Goal: Task Accomplishment & Management: Use online tool/utility

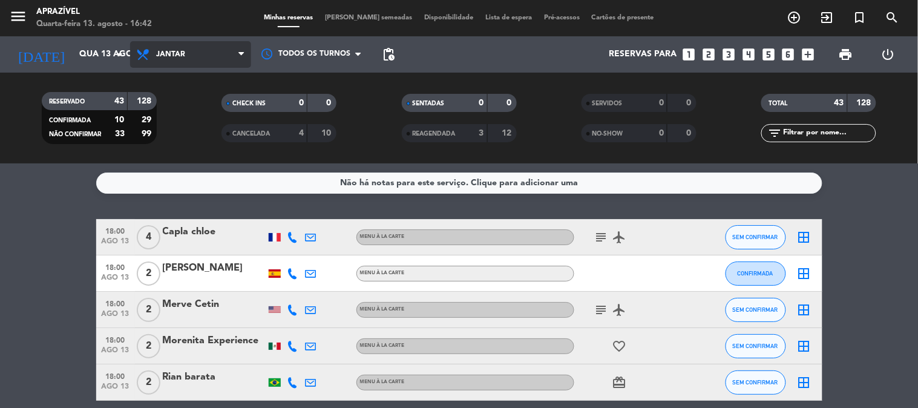
click at [212, 49] on span "Jantar" at bounding box center [190, 54] width 121 height 27
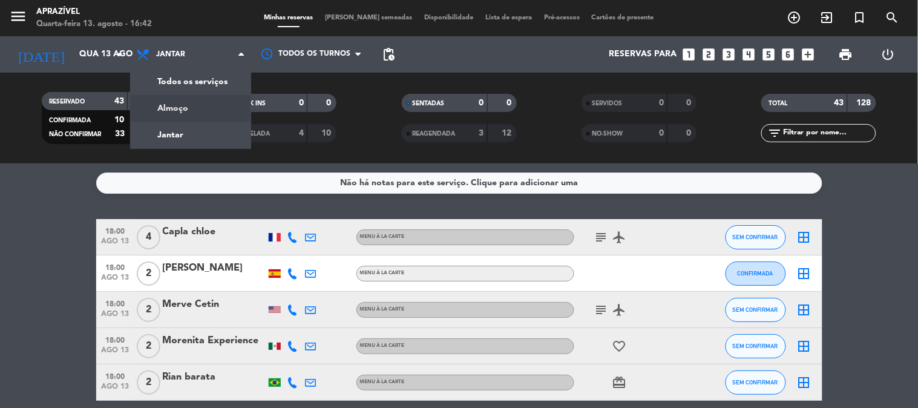
click at [184, 114] on div "menu Aprazível Quarta-feira 13. agosto - 16:42 Minhas reservas Mesas semeadas D…" at bounding box center [459, 81] width 918 height 163
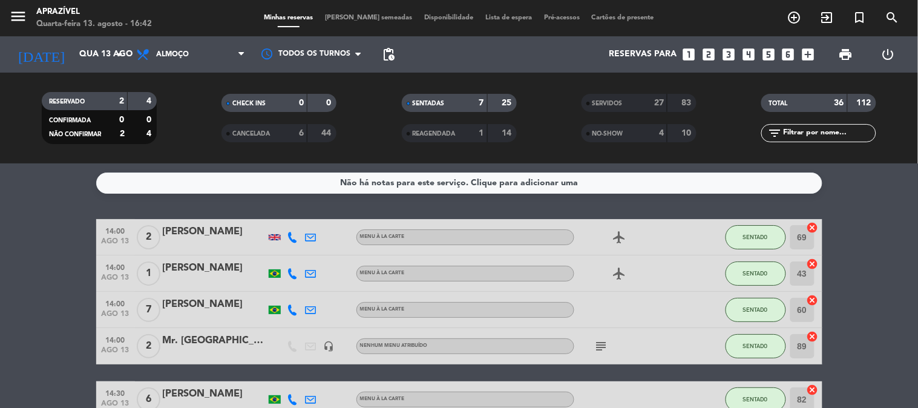
click at [589, 295] on div at bounding box center [628, 310] width 109 height 36
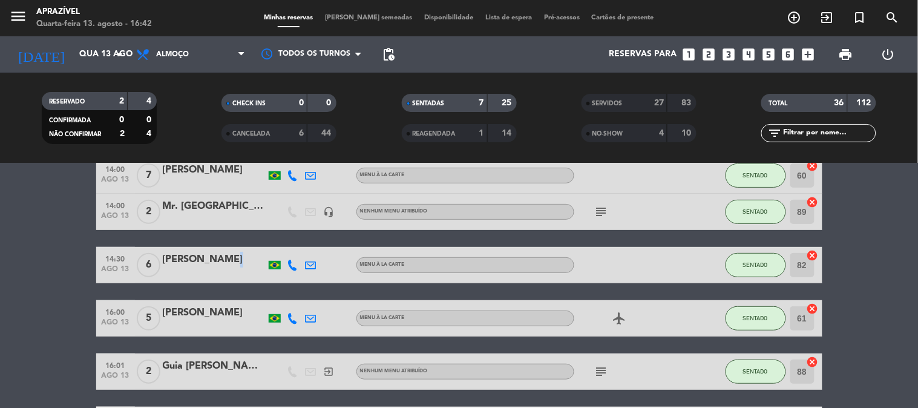
click at [231, 267] on div "[PERSON_NAME]" at bounding box center [214, 264] width 103 height 25
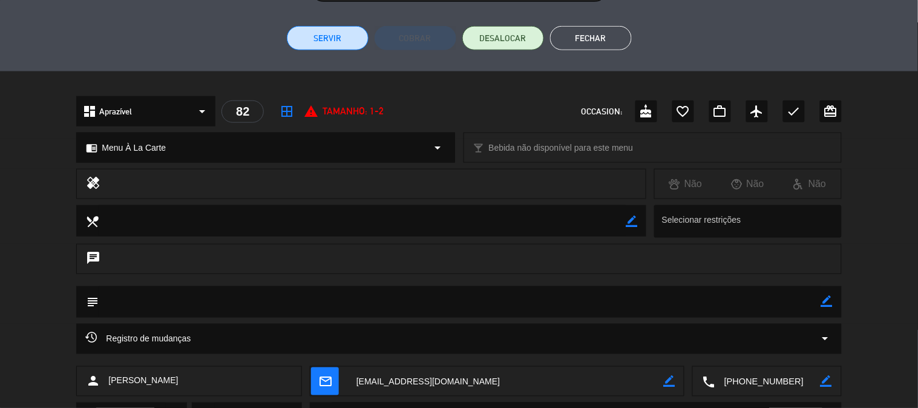
scroll to position [202, 0]
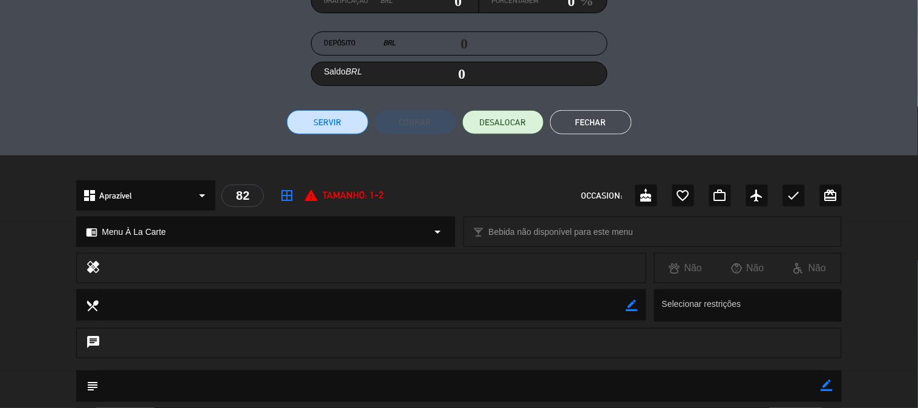
click at [352, 113] on button "Servir" at bounding box center [328, 122] width 82 height 24
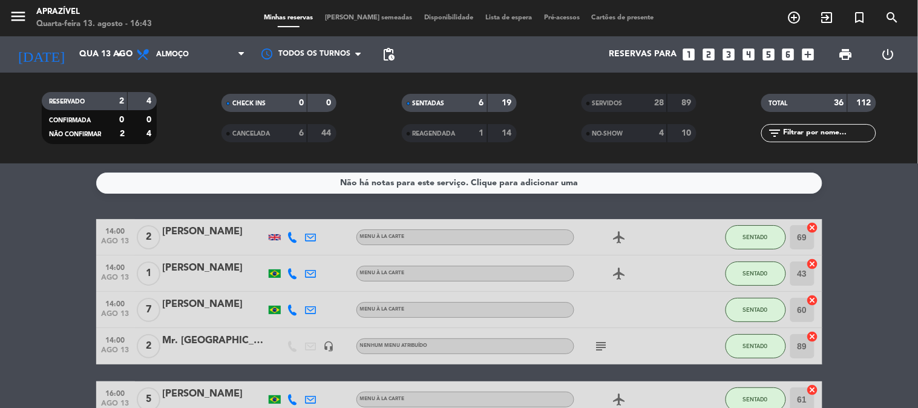
scroll to position [67, 0]
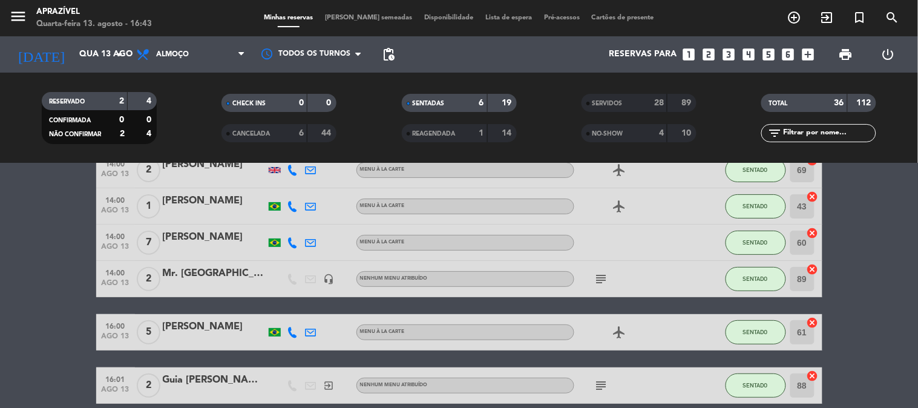
click at [241, 282] on div at bounding box center [214, 287] width 103 height 10
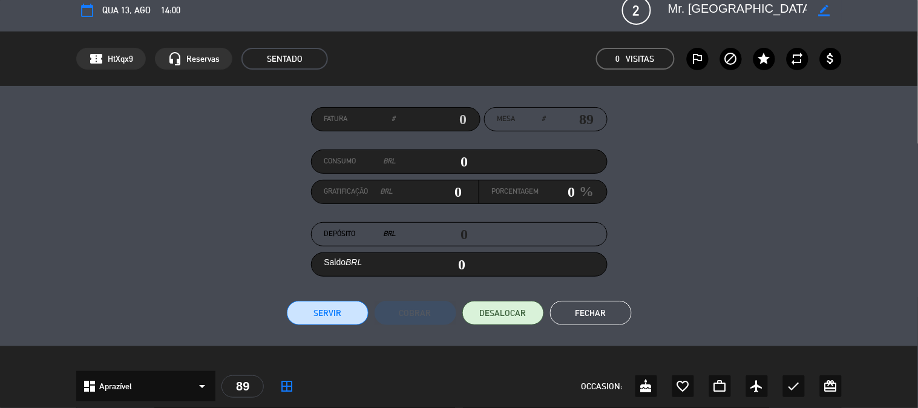
scroll to position [0, 0]
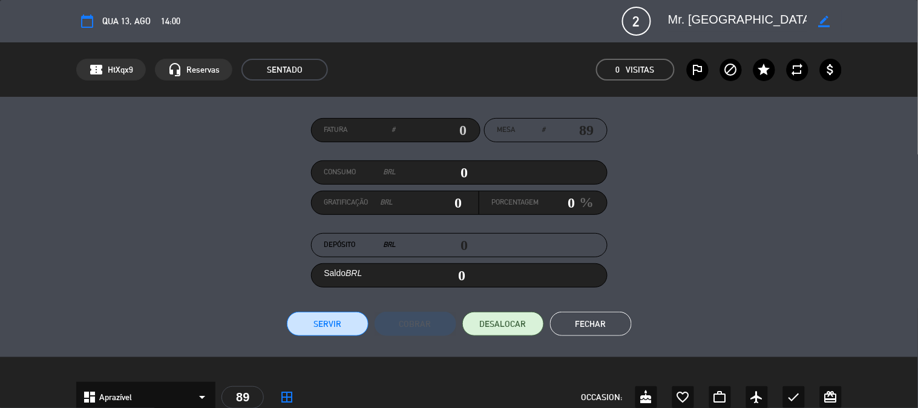
drag, startPoint x: 455, startPoint y: 166, endPoint x: 549, endPoint y: 146, distance: 96.6
click at [543, 144] on div "Fatura # Mesa # 89 Consumo BRL 0 Gratificação BRL 0 Porcentagem 0 % Depósito BR…" at bounding box center [458, 227] width 765 height 218
type input "5"
type input "05"
type input "50"
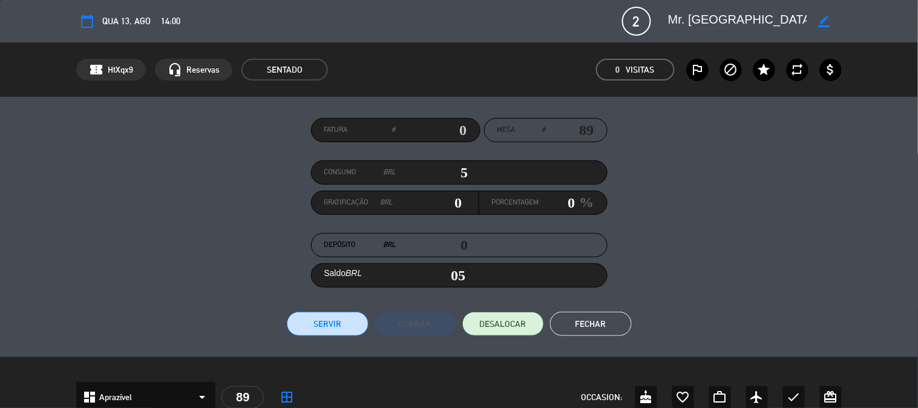
type input "50"
type input "506"
click at [374, 304] on div "Fatura # Mesa # 89 Consumo BRL 506 Gratificação BRL 0 Porcentagem 0 % Depósito …" at bounding box center [458, 227] width 765 height 218
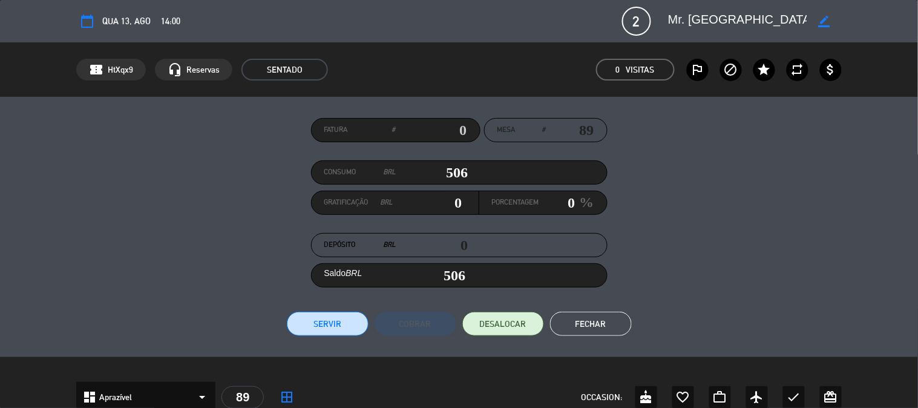
click at [354, 315] on button "Servir" at bounding box center [328, 324] width 82 height 24
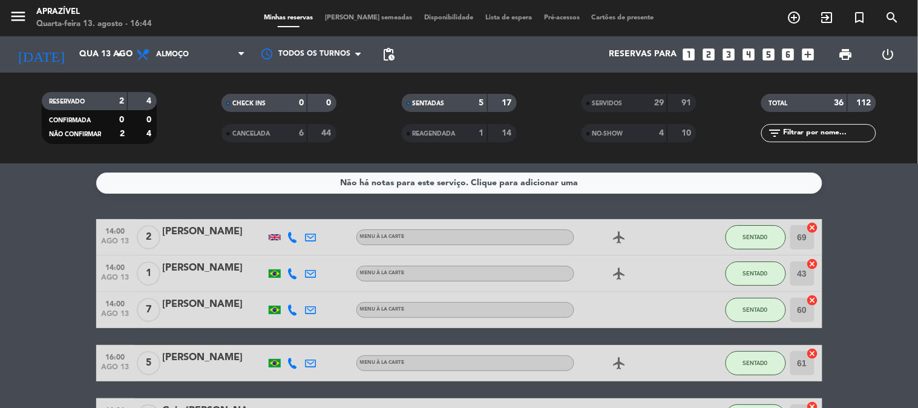
click at [174, 233] on div "[PERSON_NAME]" at bounding box center [214, 232] width 103 height 16
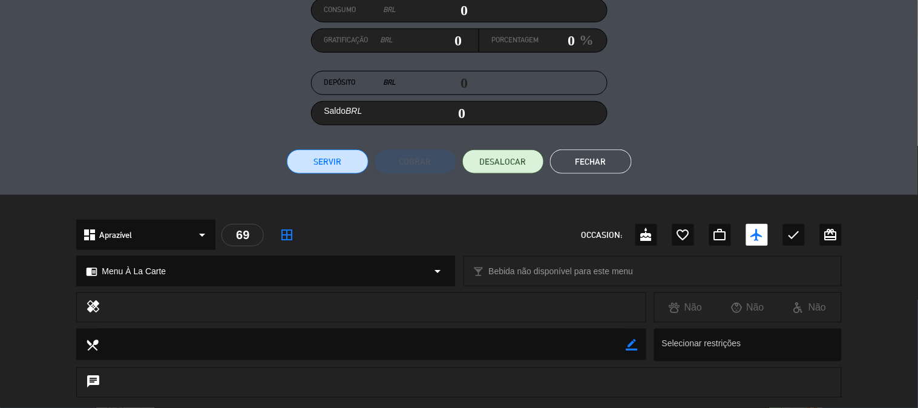
scroll to position [146, 0]
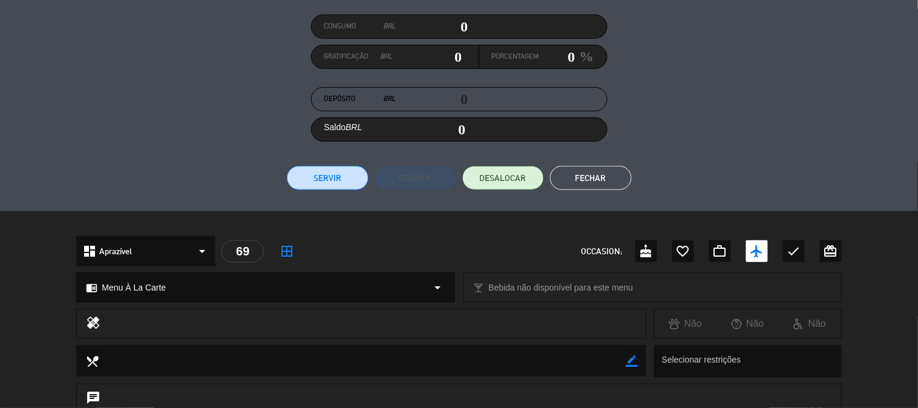
click at [333, 175] on button "Servir" at bounding box center [328, 178] width 82 height 24
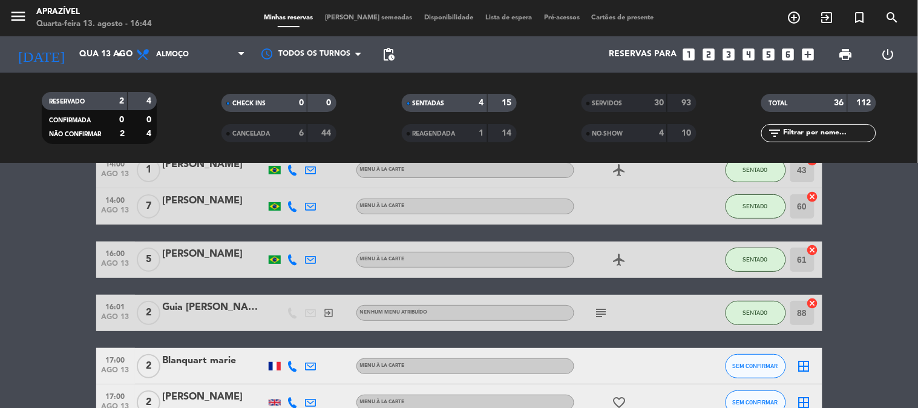
scroll to position [134, 0]
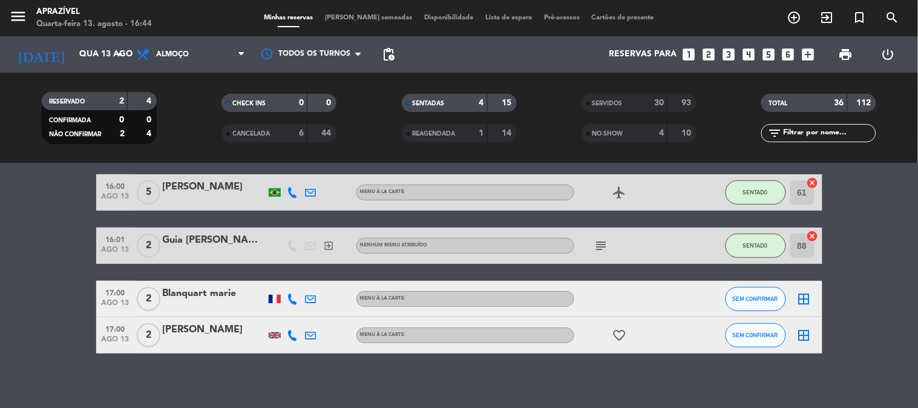
click at [266, 247] on div at bounding box center [275, 246] width 18 height 36
click at [245, 249] on div at bounding box center [214, 254] width 103 height 10
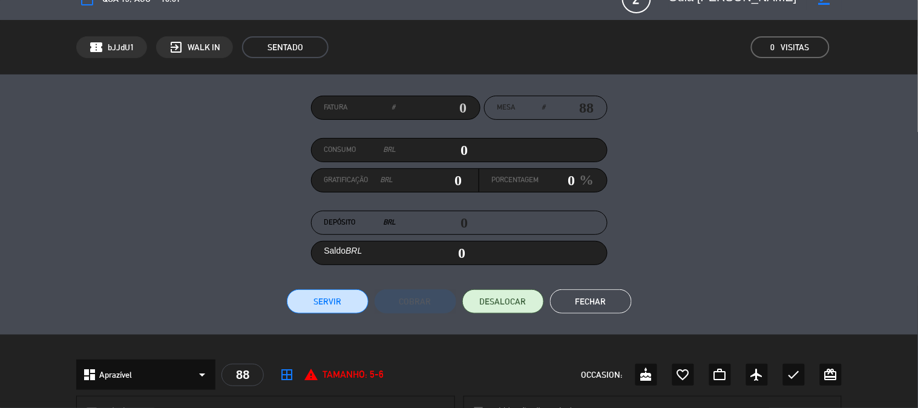
scroll to position [0, 0]
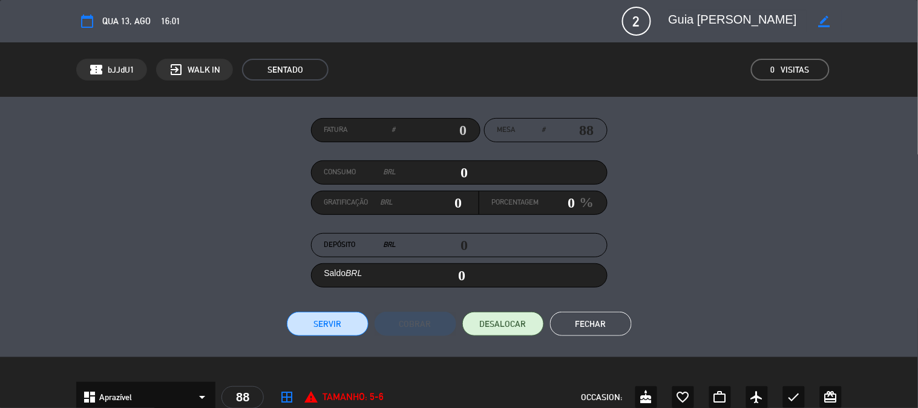
click at [578, 321] on button "Fechar" at bounding box center [591, 324] width 82 height 24
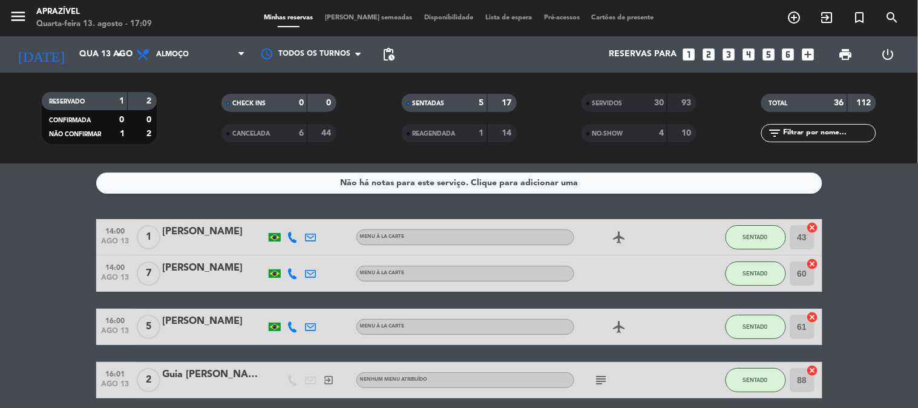
click at [183, 270] on div "[PERSON_NAME]" at bounding box center [214, 268] width 103 height 16
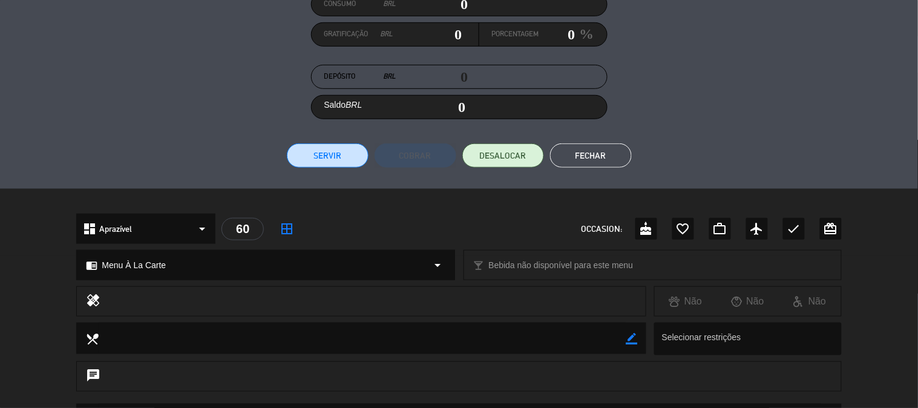
scroll to position [146, 0]
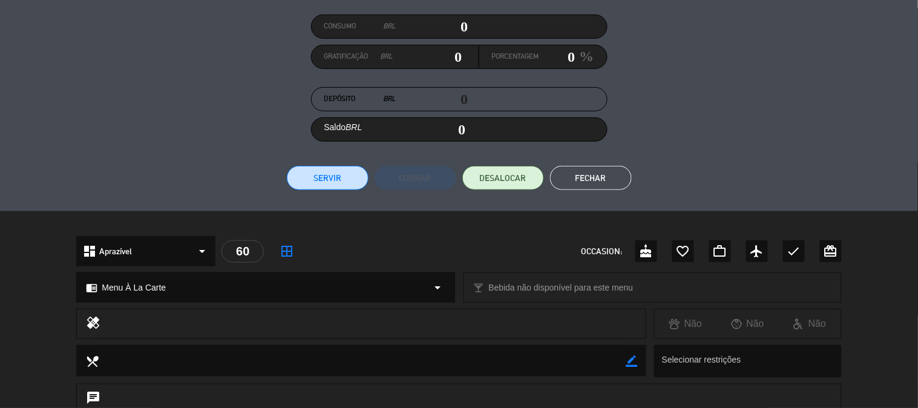
click at [300, 93] on div "Fatura # Mesa # 60 Consumo BRL 0 Gratificação BRL 0 Porcentagem 0 % Depósito BR…" at bounding box center [458, 81] width 765 height 218
click at [312, 174] on button "Servir" at bounding box center [328, 178] width 82 height 24
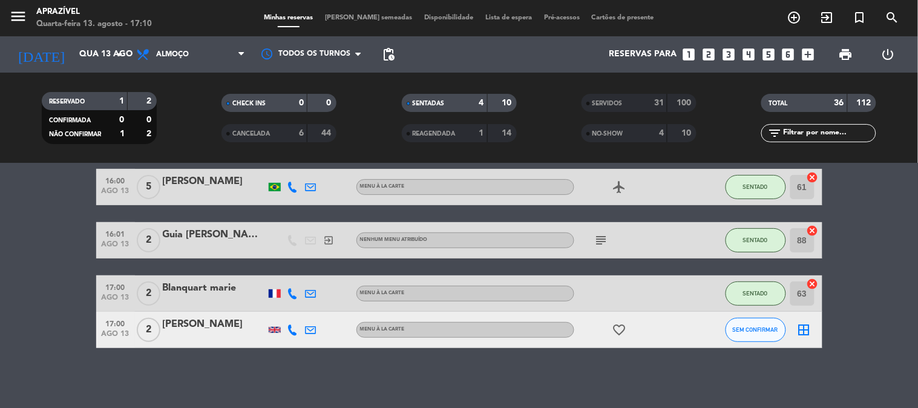
scroll to position [0, 0]
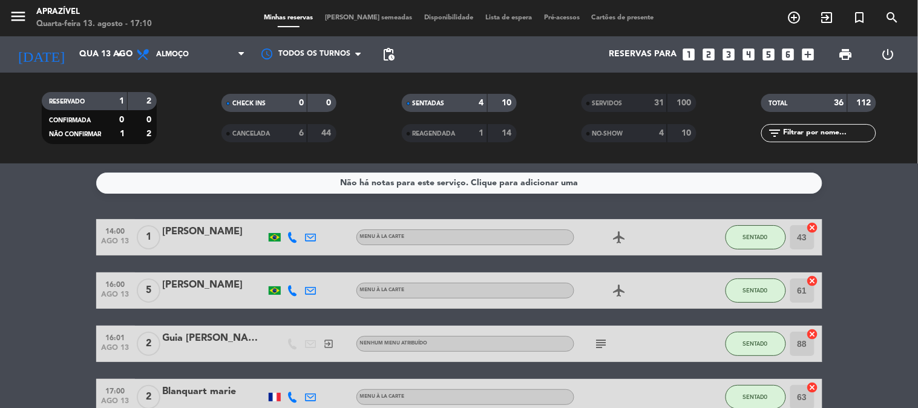
click at [226, 285] on div "[PERSON_NAME]" at bounding box center [214, 285] width 103 height 16
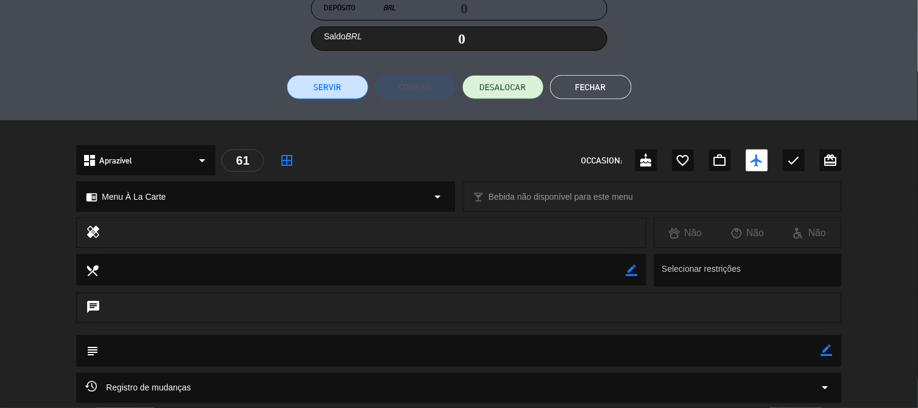
scroll to position [202, 0]
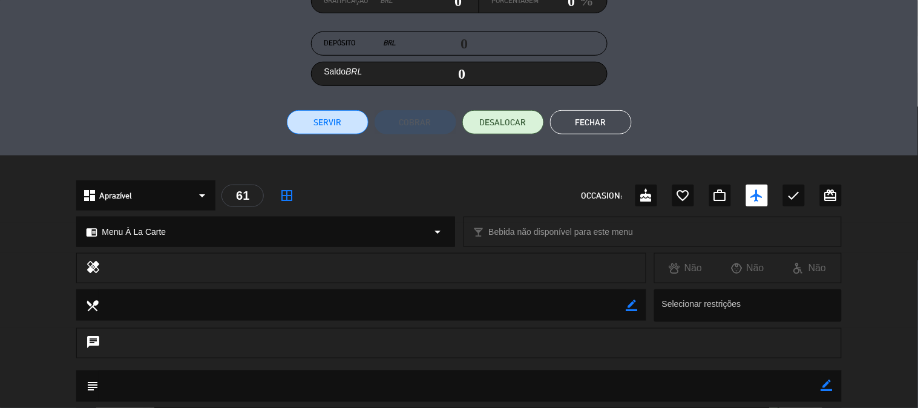
click at [348, 105] on div "Fatura # Mesa # 61 Consumo BRL 0 Gratificação BRL 0 Porcentagem 0 % Depósito BR…" at bounding box center [458, 25] width 765 height 218
click at [344, 113] on button "Servir" at bounding box center [328, 122] width 82 height 24
